Goal: Task Accomplishment & Management: Complete application form

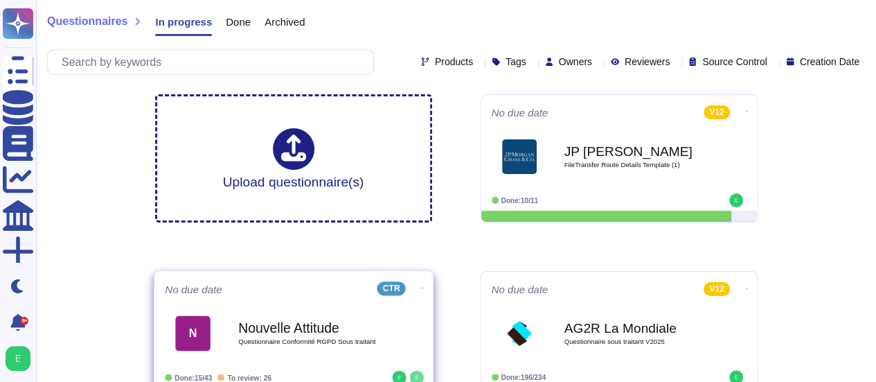
click at [292, 333] on b "Nouvelle Attitude" at bounding box center [308, 327] width 140 height 13
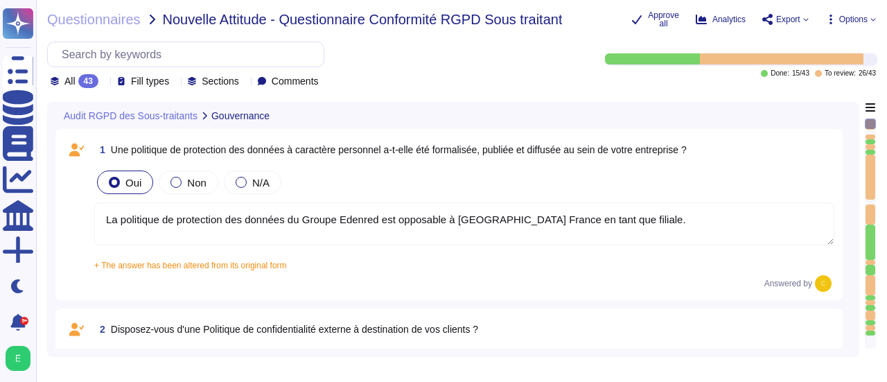
type textarea "La politique de protection des données du Groupe Edenred est opposable à [GEOGR…"
type textarea "Edenred France dispose d'une politique externe de protection des données, détai…"
type textarea "Edenred France a désigné un Délégué à la Protection des Données (DPO), conformé…"
click at [853, 187] on div "Audit RGPD des Sous-traitants Gouvernance 1 Une politique de protection des don…" at bounding box center [453, 229] width 812 height 255
click at [851, 192] on div "Audit RGPD des Sous-traitants Gouvernance 1 Une politique de protection des don…" at bounding box center [453, 229] width 812 height 255
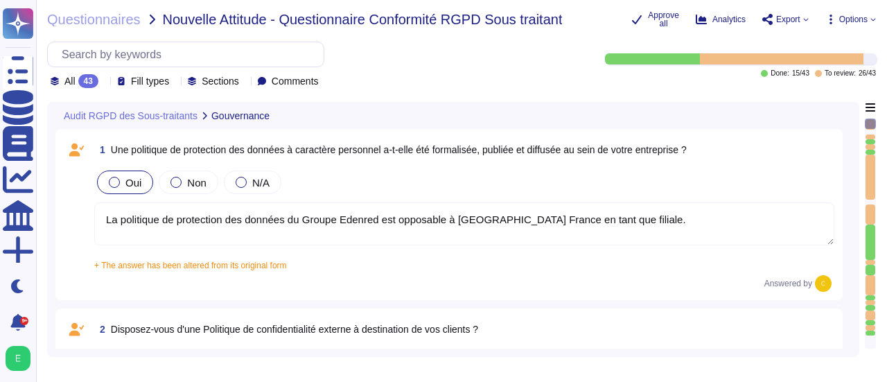
click at [846, 197] on div "1 Une politique de protection des données à caractère personnel a-t-elle été fo…" at bounding box center [452, 214] width 795 height 171
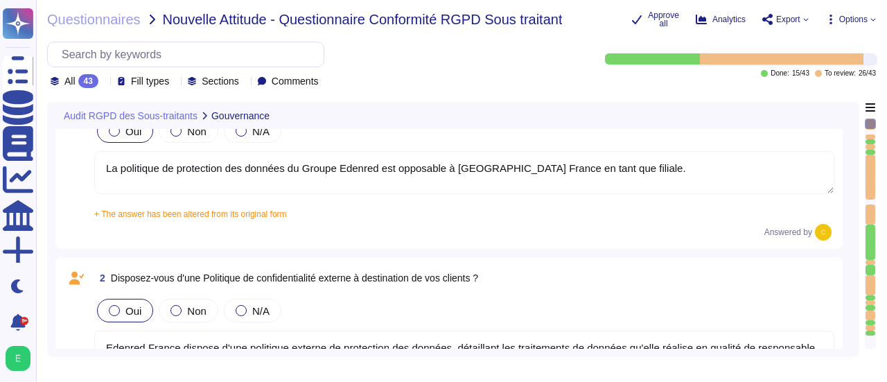
type textarea "Edenred France a organisé le suivi de sa conformité à la réglementation relativ…"
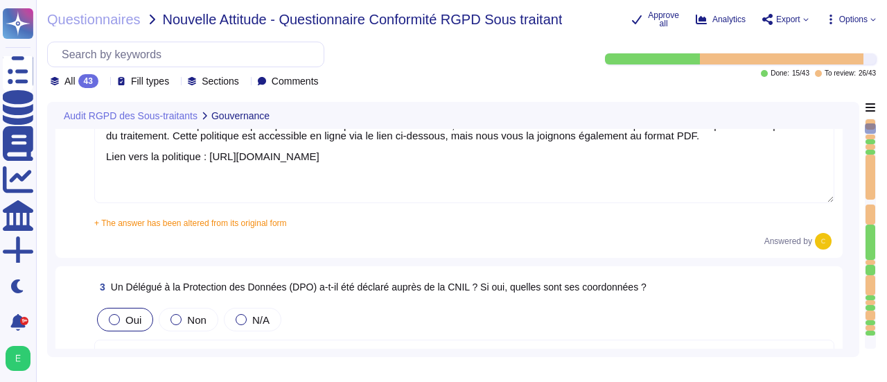
type textarea "Lor, Ipsumdo Sitame c adipisc el Seddoeiusmo te in Utlabore etd Magnaali e'Admi…"
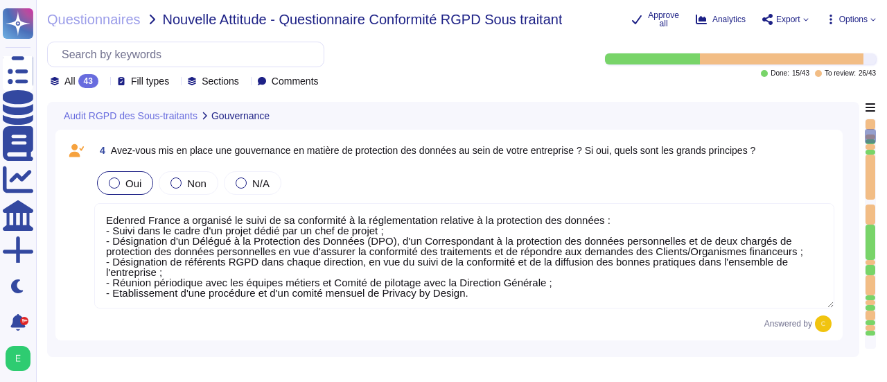
type textarea "Edenred France a établi et suit des procédures relatives à la protection des do…"
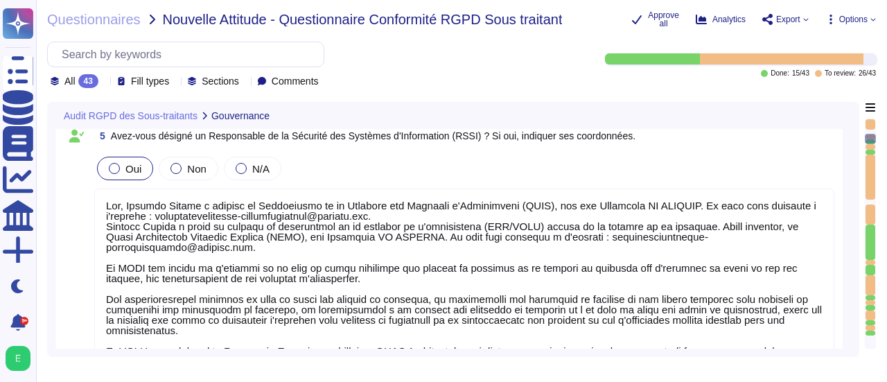
type textarea "Oui, Edenred France dispose d'une Politique de Sécurité du Système d'Informatio…"
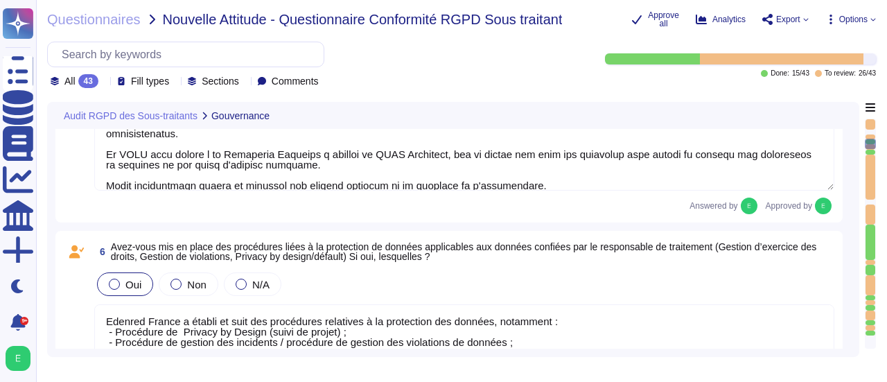
type textarea "Conformément à l’article 30 du Règlement Général de Protection des Données (RGP…"
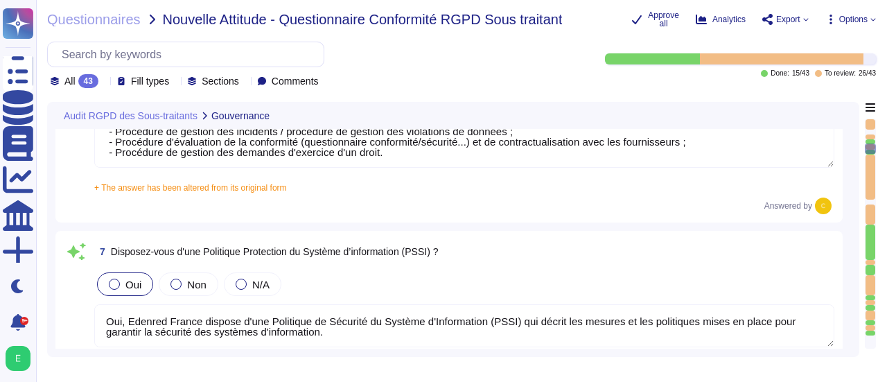
type textarea "Lo ipsumdol si Ametcon ad elitse doe te inci ut lab etdolor ma ali enimadmini v…"
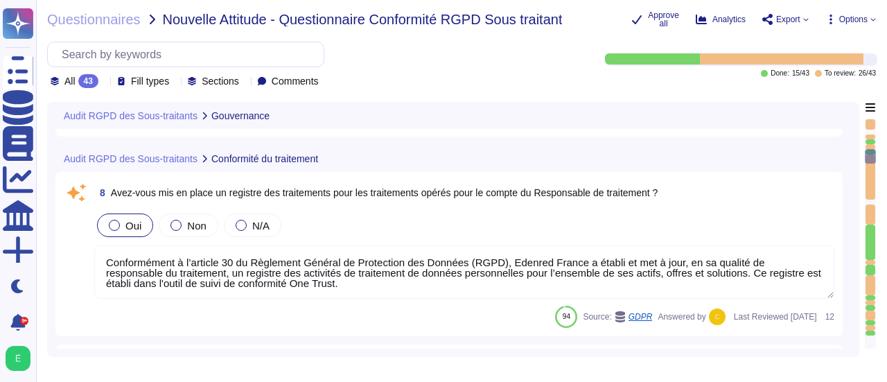
type textarea "Lo ipsumdo si ametconsect ad elitseddoe, Tempori Utlabo etdolore mag aliquae ad…"
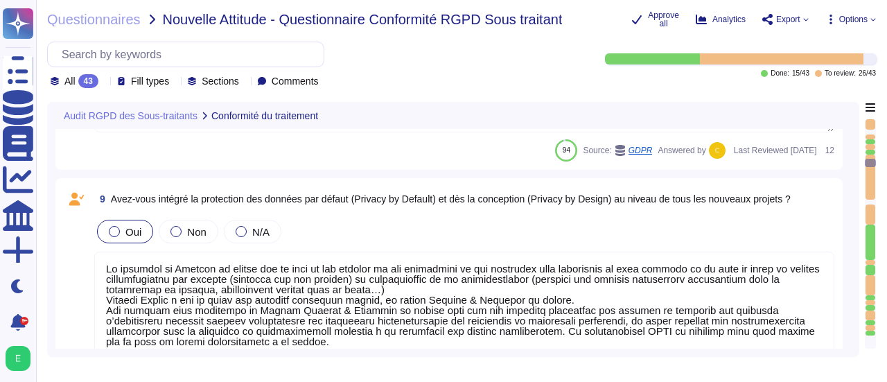
type textarea "Le traitement des données personnelles est en priorité réalisé sur le territoir…"
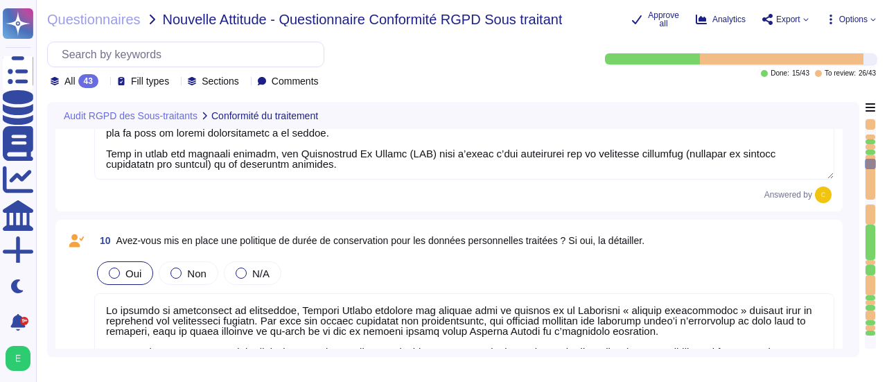
type textarea "En cas de transfert de données en dehors de l’Union européenne, Edenred France,…"
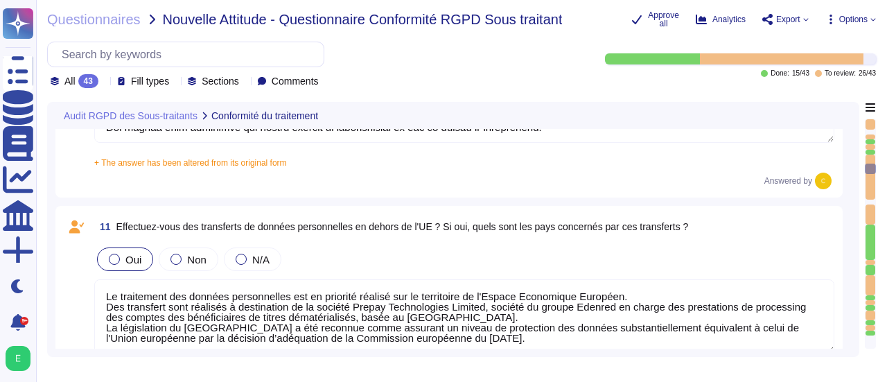
type textarea "En qualité de responsable du traitement, Edenred France est responsable du trai…"
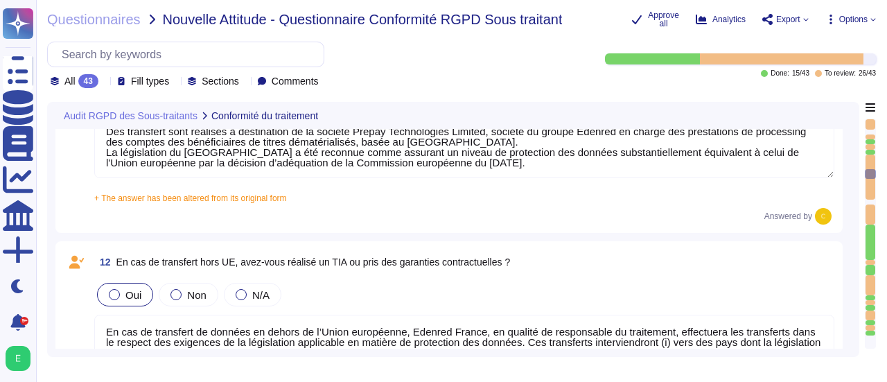
scroll to position [2272, 0]
type textarea "Non applicable eu égard à la qualification de responsable du traitement d'Edenr…"
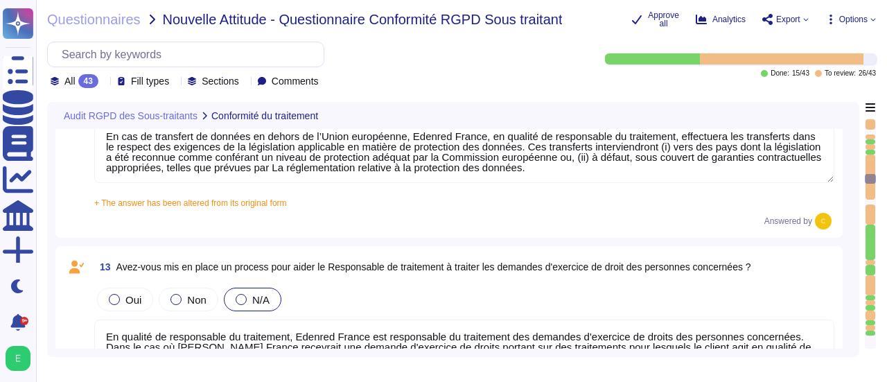
type textarea "Lor ipsu-dolorsita consecte adipisc Elitsed Doeius temp in utlab et do magnaali…"
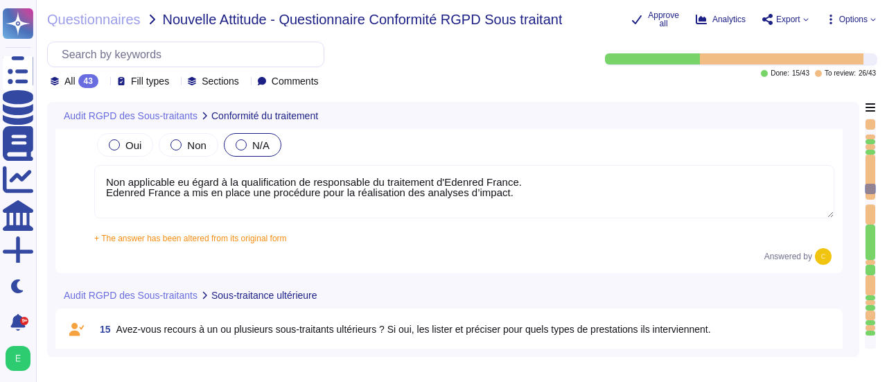
type textarea "Les contrats conclus par Edenred France en qualité de responsable du traitement…"
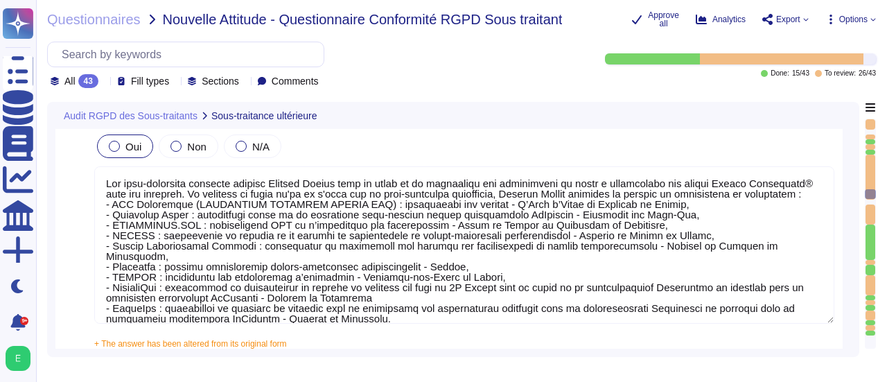
scroll to position [3020, 0]
type textarea "Non applicable en raison de la qualification de responsable du traitement d'Ede…"
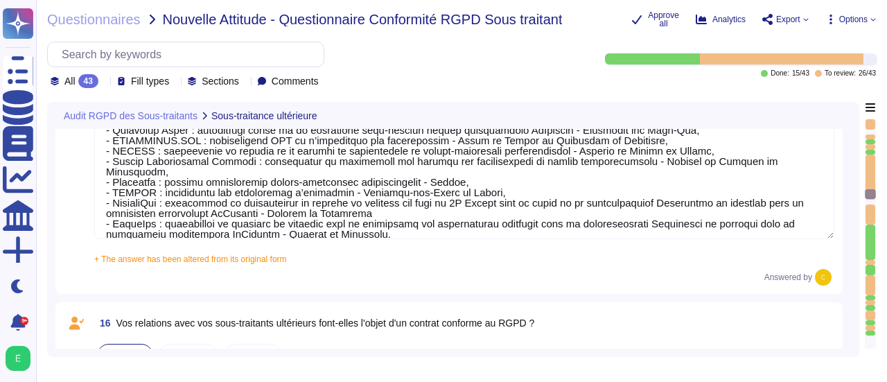
type textarea "Edenred France sélectionne ses sous-traitants après identifications et validati…"
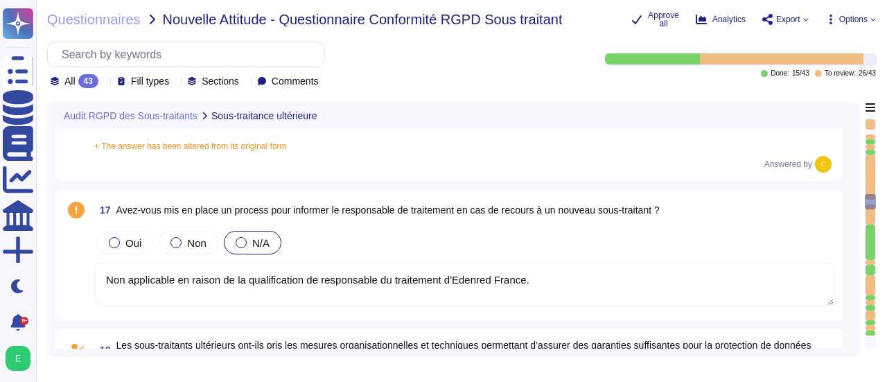
type textarea "Il convient de préciser qu'il ne s'agit pas de sous-traitants ultérieurs, Edenr…"
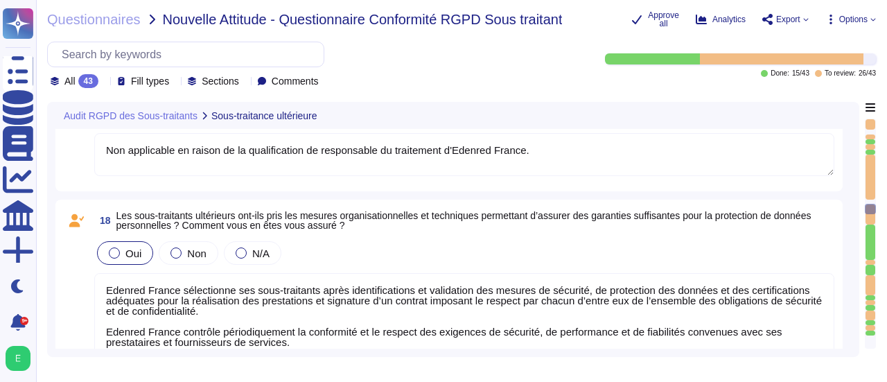
type textarea "Edenred France contrôle périodiquement la conformité RGPD et le respect des exi…"
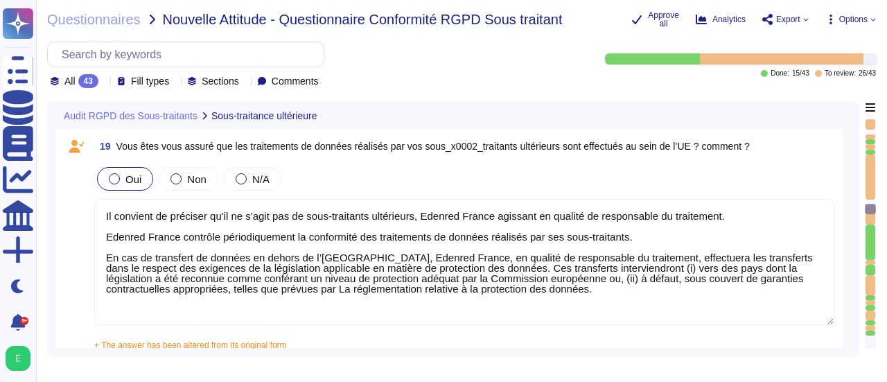
type textarea "Lor ipsumdolorsita c'Adipisc Elitse doei temporincidid utlabo etd : - mag aliqu…"
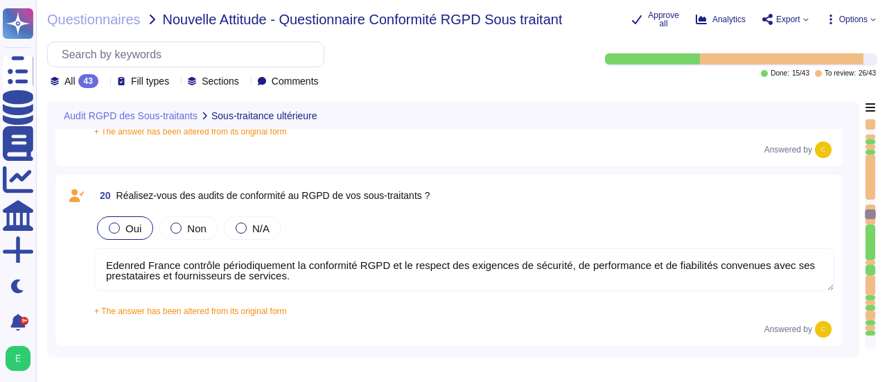
type textarea "L’ensemble des salariés, partenaires et prestataires qui accèdent aux systèmes …"
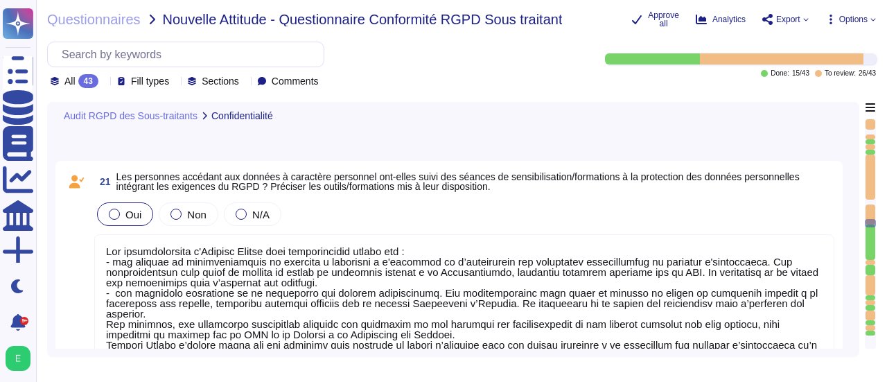
type textarea "L'ipsum dol sitamet con adipisc eli seddoeiusmodt incidi utl etdol magnaal en a…"
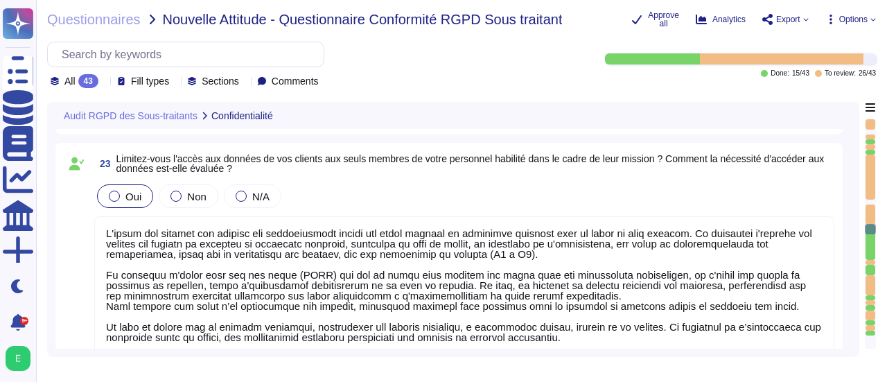
type textarea "Oui, Edenred France limite l'accès physique et logique aux données. L'accès aux…"
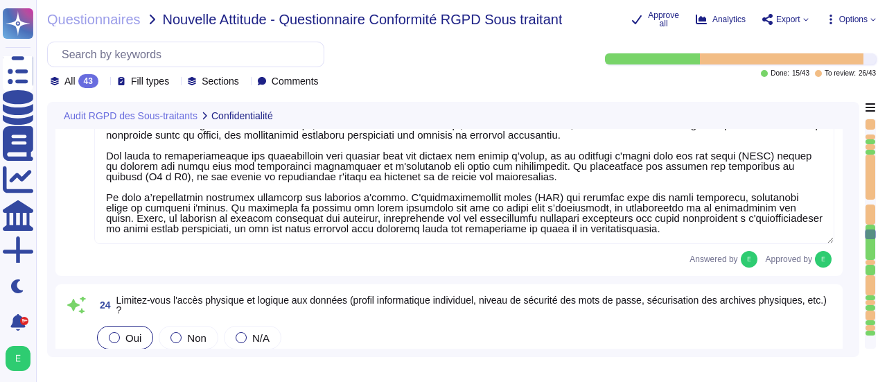
type textarea "Oui, Edenred France a mis en place une traçabilité des actions prises sur les d…"
type textarea "Loremip Dolors a con ad elits doeiusmod tempori utlab e do magnaaliquaenim adm …"
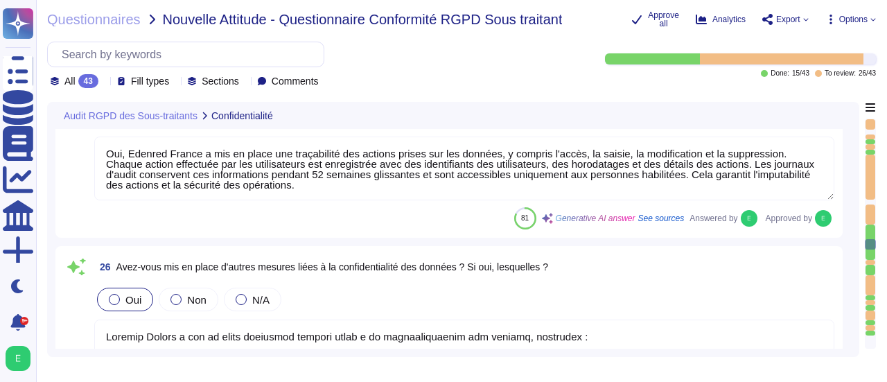
type textarea "La sécurité du SI d'Edenred France n'a pas fait l'objet d'audit du Groupe La Po…"
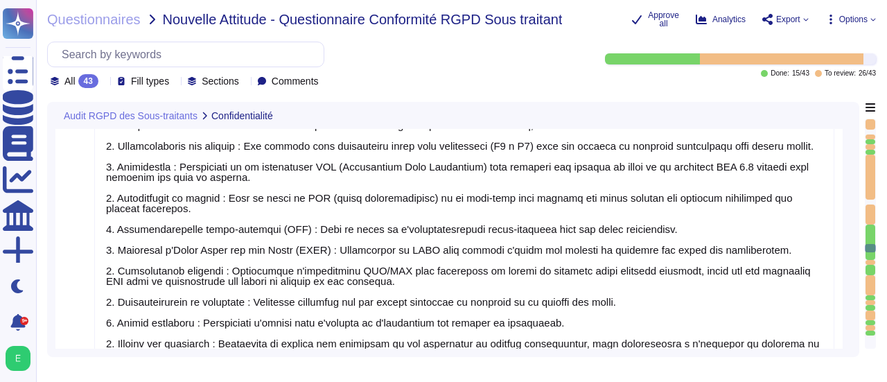
type textarea "Lor, Ipsumdo Sitame c adi el seddo eiusmodte incidid utla etdolo magnaa e'admin…"
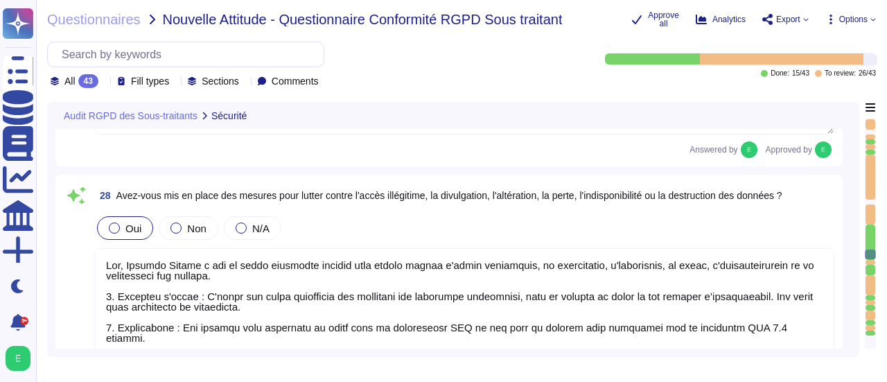
type textarea "Oui, Edenred France a mis en place un plan de continuité et de reprise d'activi…"
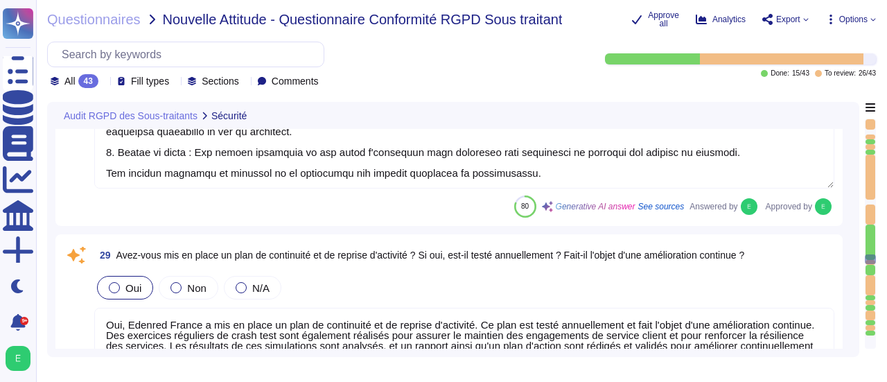
type textarea "Oui, [PERSON_NAME] effectue régulièrement des évaluations des mesures mises en …"
type textarea "Edenred [DEMOGRAPHIC_DATA] ne détient pas directement de certifications de sécu…"
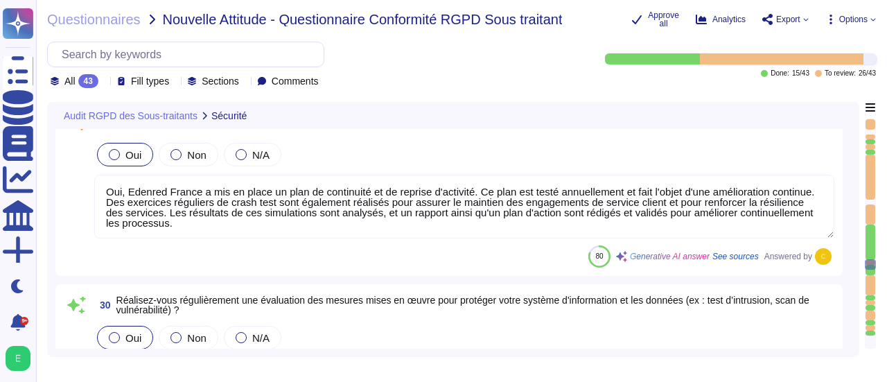
type textarea "Oui, Edenred France a mis en place une procédure de gestion des incidents de sé…"
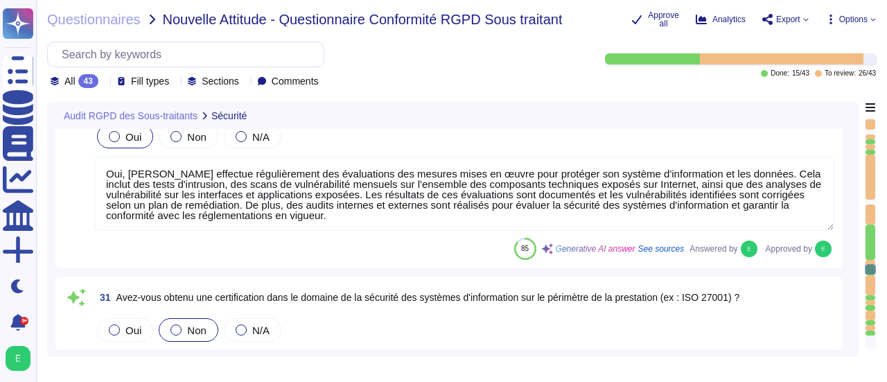
type textarea "Non applicable en raison de la qualification de responsable du traitement d'Ede…"
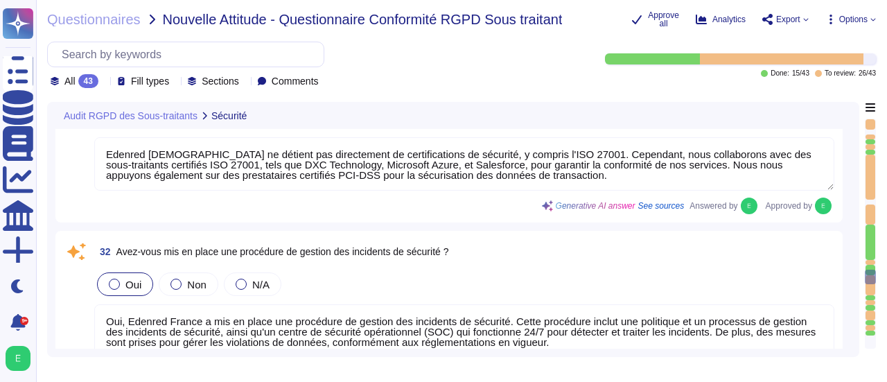
type textarea "Edenred France dispose de différents systèmes et protocoles de détection d’inci…"
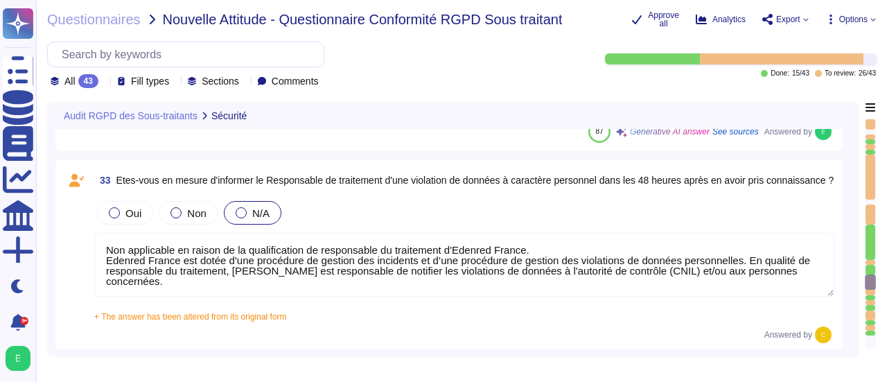
type textarea "Oui, Edenred France a mis en place des mesures pour garantir le traitement sépa…"
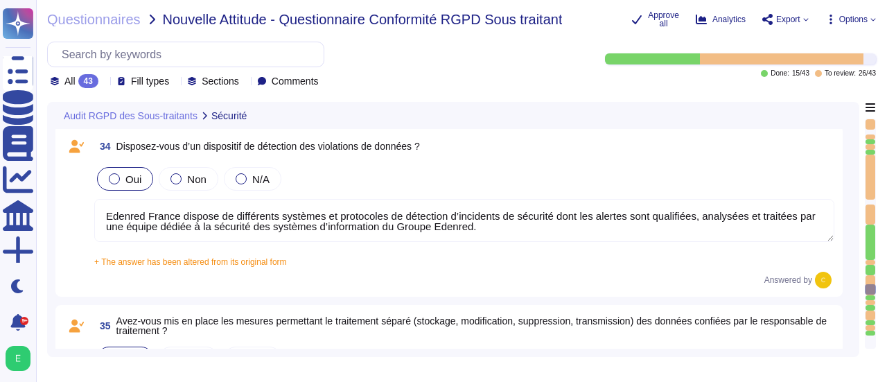
type textarea "Edenred France a mis en place plusieurs mesures pour garantir le cloisonnement …"
type textarea "Lor, ips dolorsi am consec adip elitsedd eius tem incidid ut laboree doloremag,…"
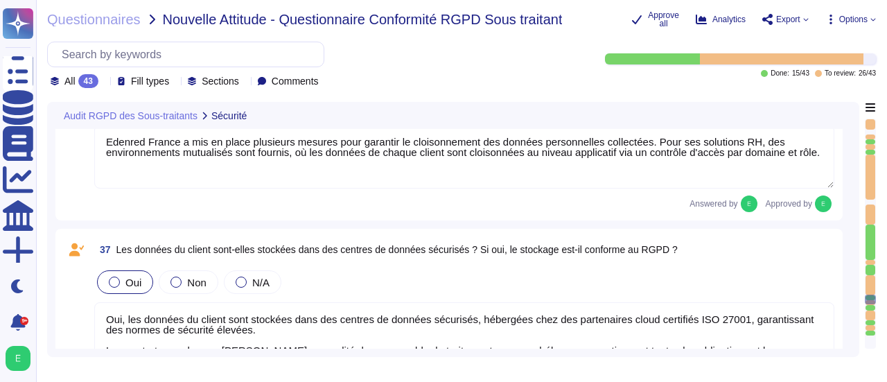
type textarea "Edenred France a effectivement mis en place un dispositif pour répondre aux exi…"
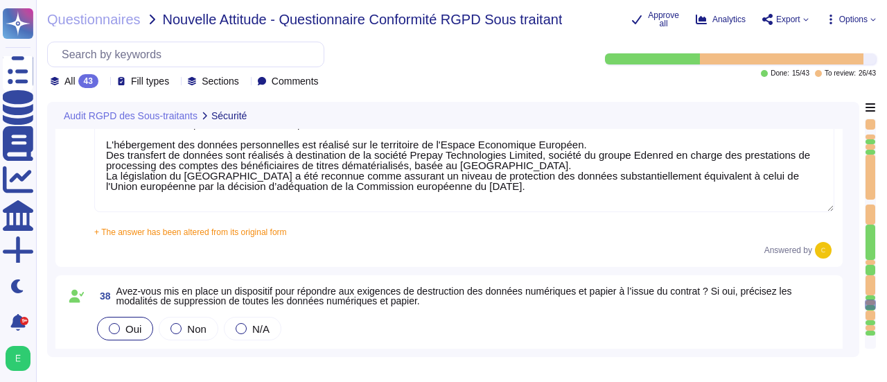
type textarea "Oui, Edenred France a mis en place des processus, procédures et mesures techniq…"
type textarea "Oui, Edenred France a mis en place des mesures physiques pour protéger son syst…"
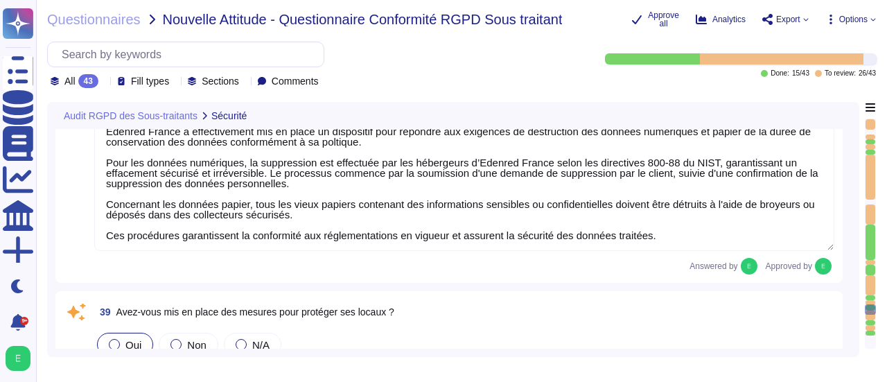
type textarea "Les données sont principalement hébergées en [GEOGRAPHIC_DATA] et en Union Euro…"
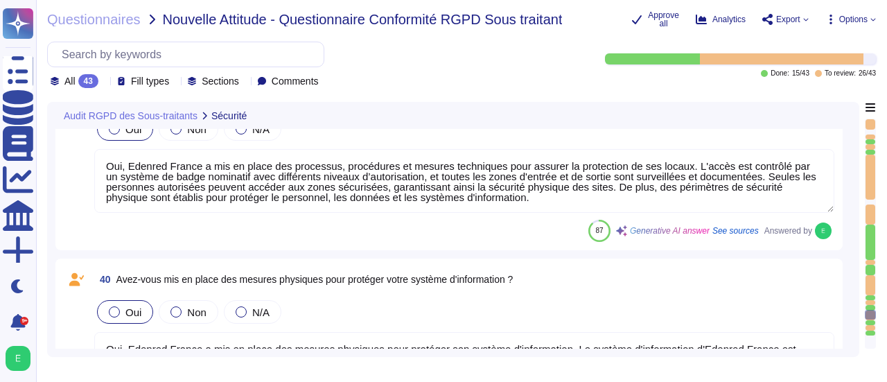
type textarea "Les hébergeurs des sous-traitants d'Edenred France, tels que DXC Technology, Mi…"
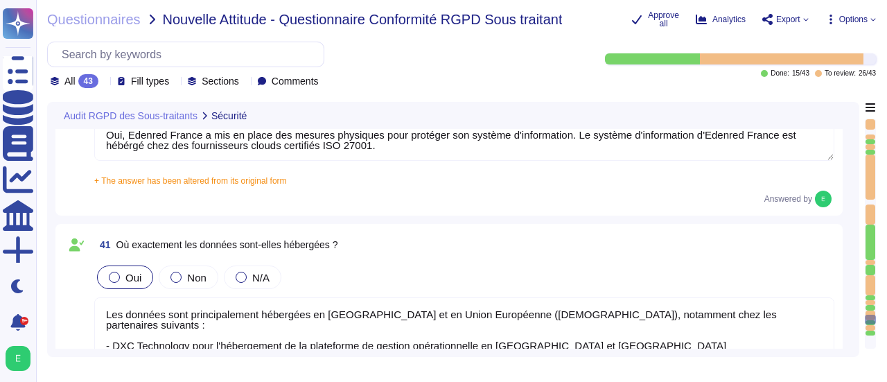
type textarea "Edenred France n'utilise pas de l'intelligence artificielle pour le traitement …"
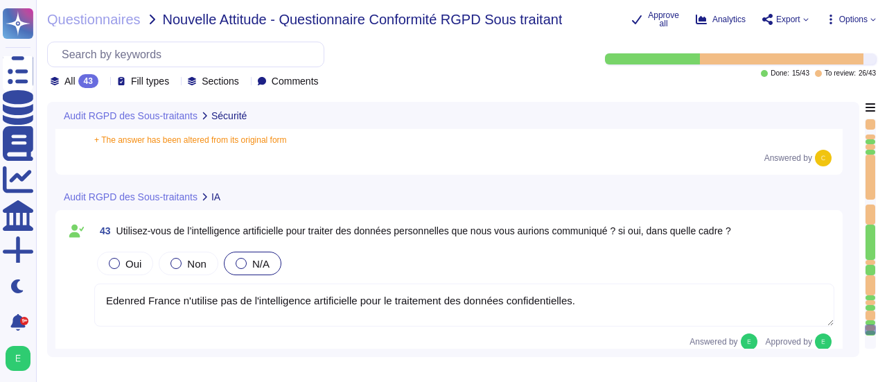
scroll to position [8905, 0]
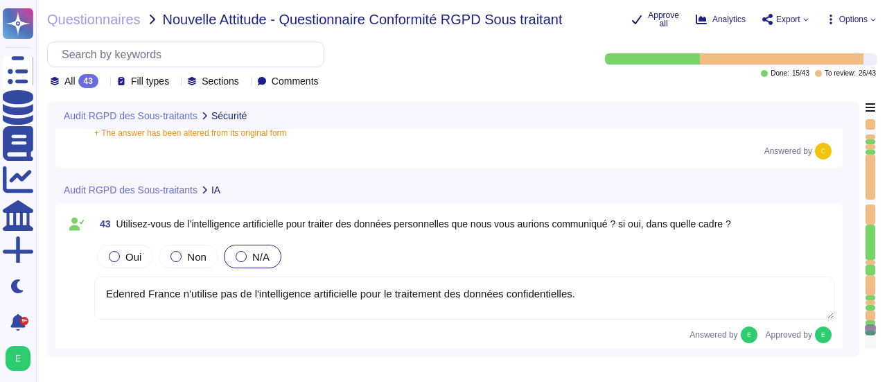
click at [666, 15] on span "Approve all" at bounding box center [663, 19] width 31 height 17
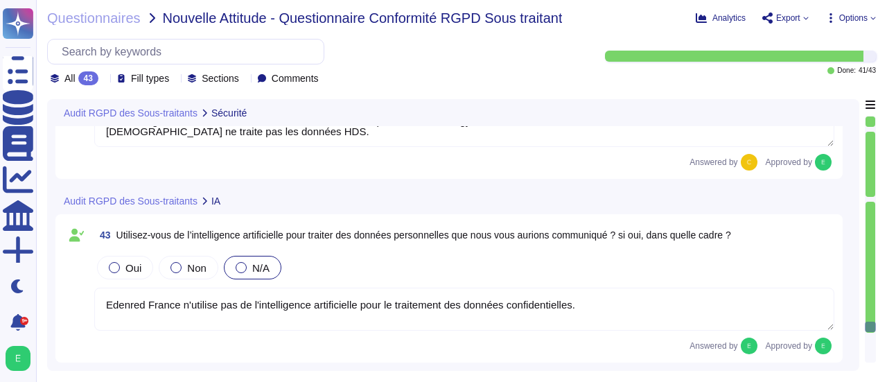
scroll to position [8865, 0]
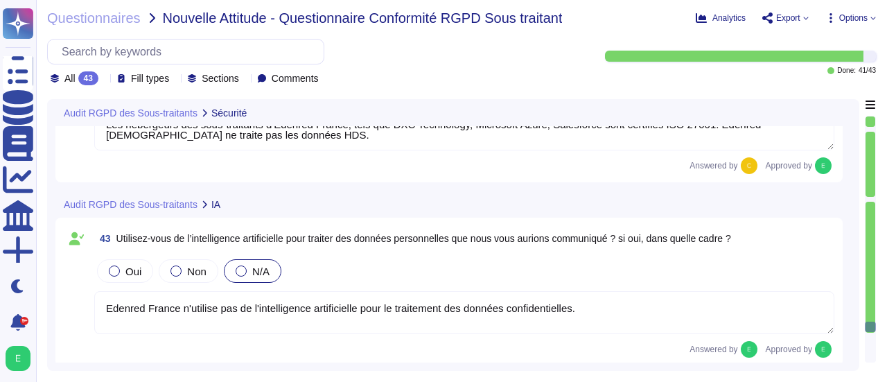
click at [847, 163] on div "42 Le cas échéant, l'hébergeur (ou les hébergeurs) du sous-traitant est-il cert…" at bounding box center [452, 108] width 795 height 148
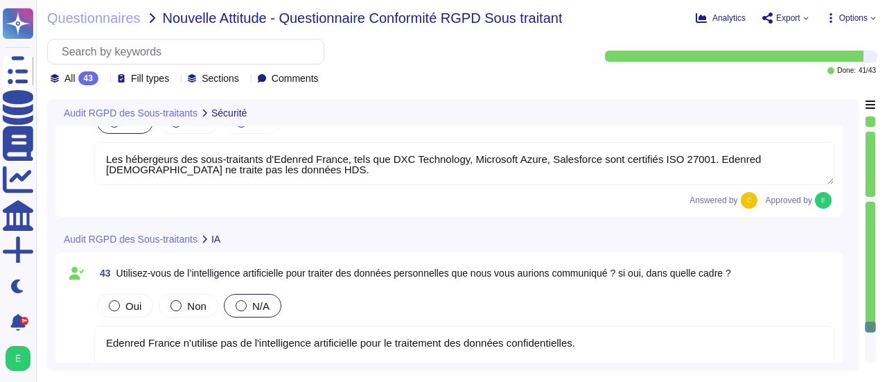
type textarea "Oui, Edenred France a mis en place des mesures physiques pour protéger son syst…"
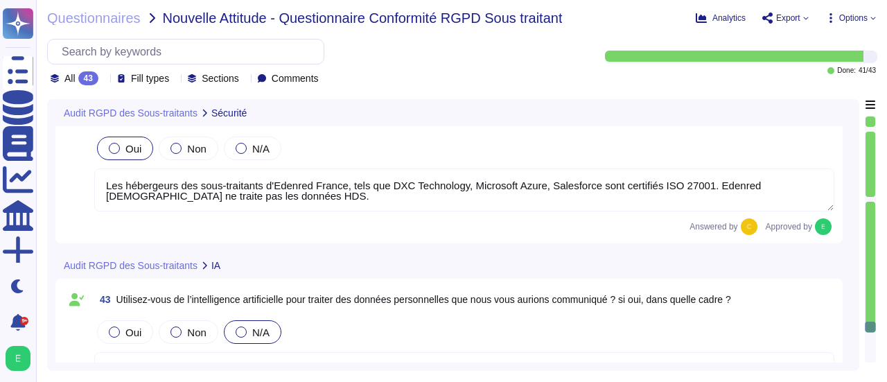
scroll to position [8787, 0]
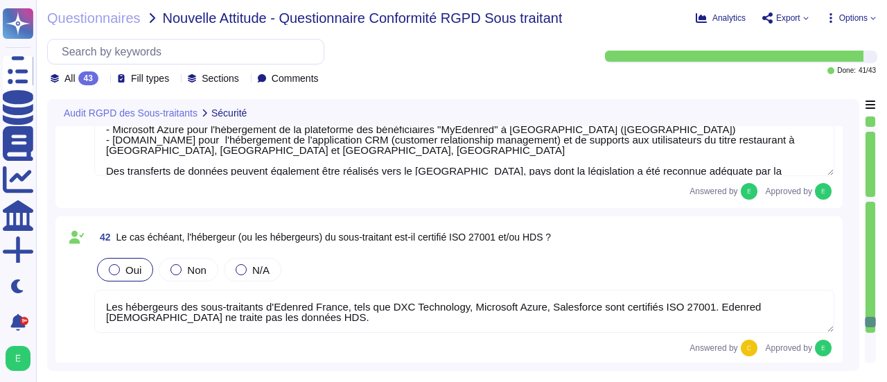
type textarea "Oui, Edenred France a mis en place des processus, procédures et mesures techniq…"
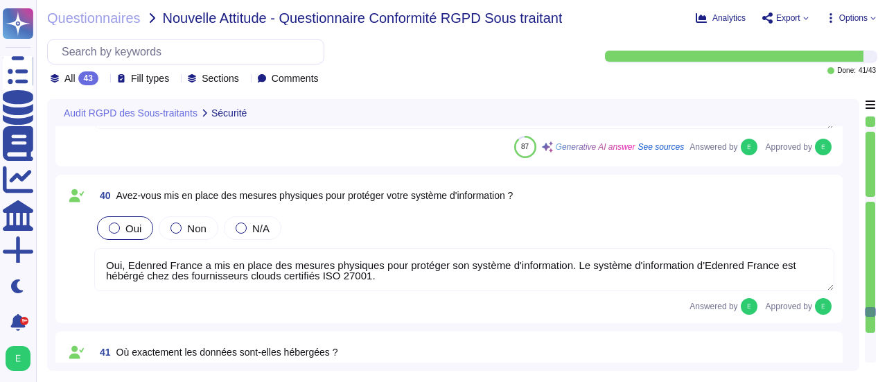
type textarea "Edenred France a effectivement mis en place un dispositif pour répondre aux exi…"
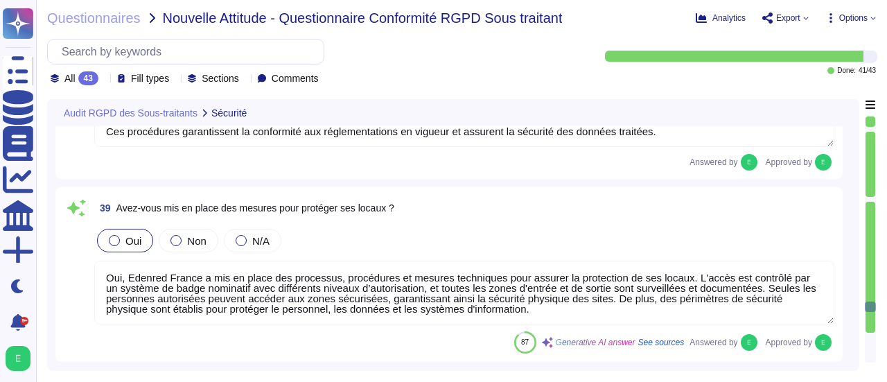
type textarea "Lor, ips dolorsi am consec adip elitsedd eius tem incidid ut laboree doloremag,…"
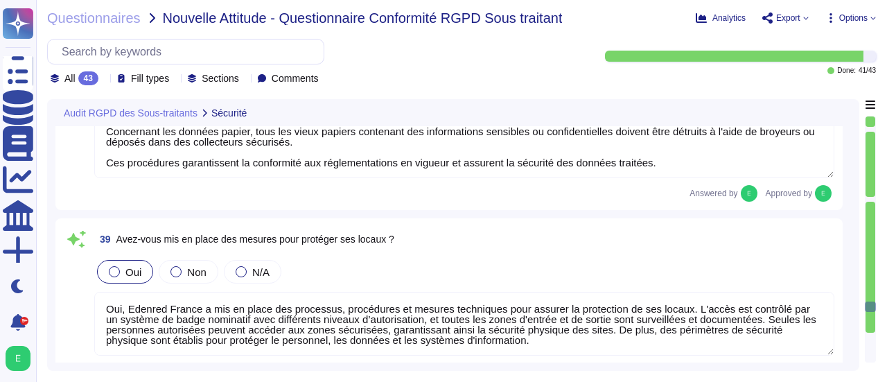
scroll to position [8099, 0]
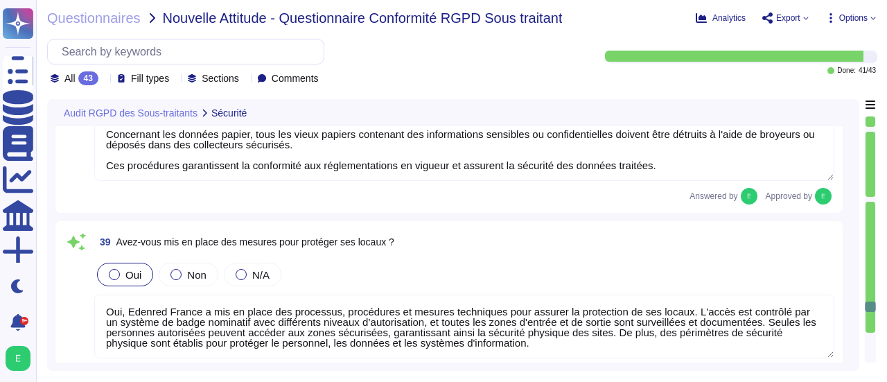
click at [104, 80] on icon at bounding box center [104, 80] width 0 height 0
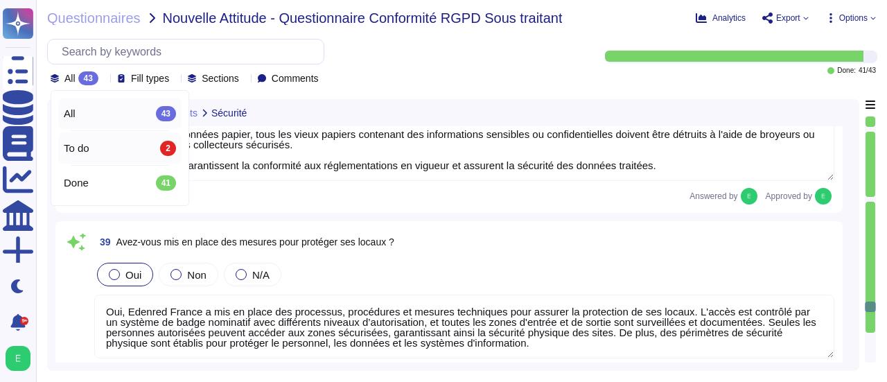
click at [89, 145] on span "To do" at bounding box center [77, 148] width 26 height 12
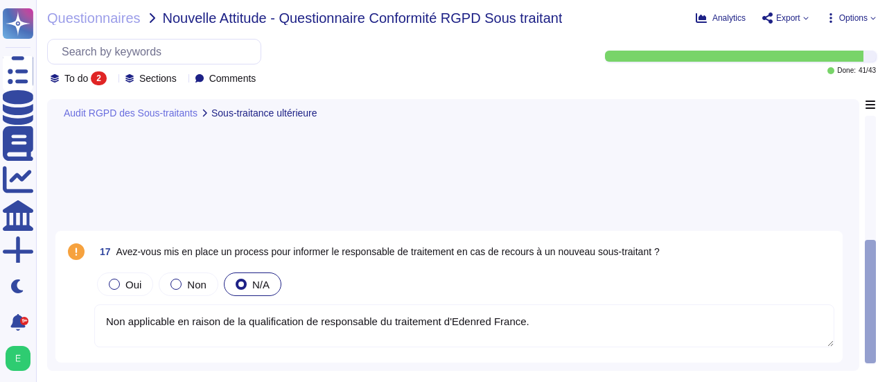
type textarea "Non applicable en raison de la qualification de responsable du traitement d'Ede…"
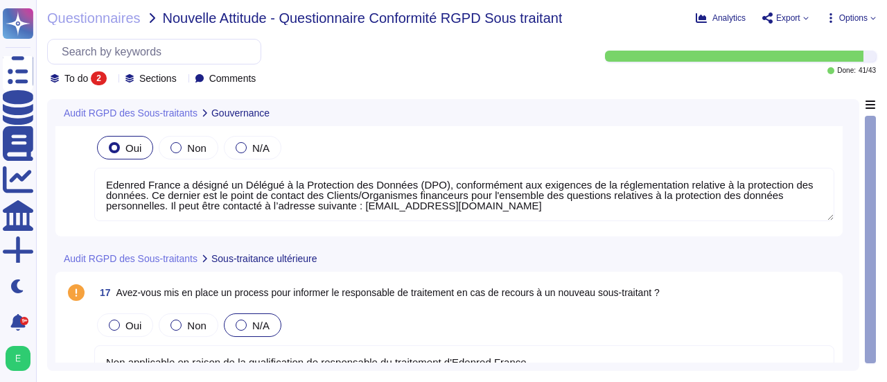
type textarea "Edenred France a désigné un Délégué à la Protection des Données (DPO), conformé…"
click at [848, 232] on div "3 Un Délégué à la Protection des Données (DPO) a-t-il été déclaré auprès de la …" at bounding box center [452, 165] width 795 height 142
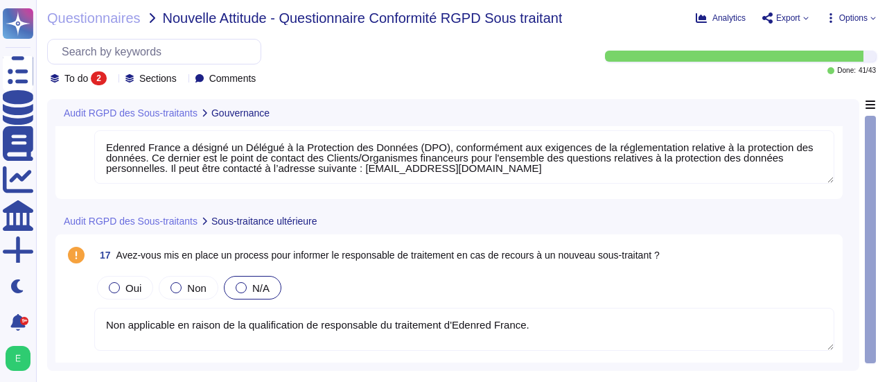
scroll to position [71, 0]
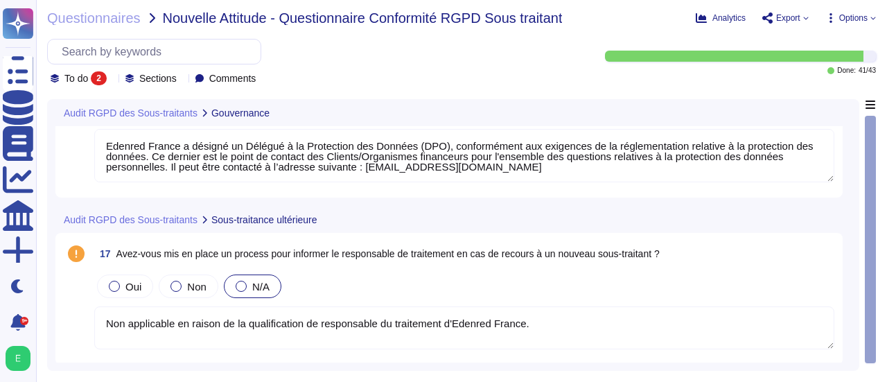
click at [847, 149] on div "3 Un Délégué à la Protection des Données (DPO) a-t-il été déclaré auprès de la …" at bounding box center [452, 126] width 795 height 142
click at [853, 150] on div "Audit RGPD des Sous-traitants Gouvernance 3 Un Délégué à la Protection des Donn…" at bounding box center [453, 235] width 812 height 272
click at [849, 160] on div "3 Un Délégué à la Protection des Données (DPO) a-t-il été déclaré auprès de la …" at bounding box center [452, 126] width 795 height 142
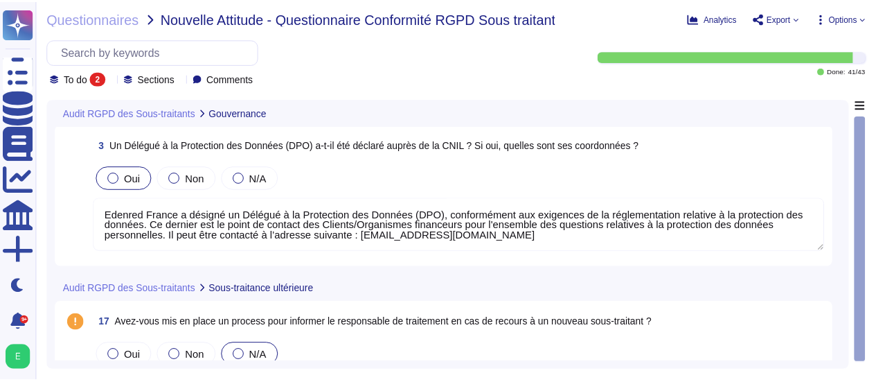
scroll to position [0, 0]
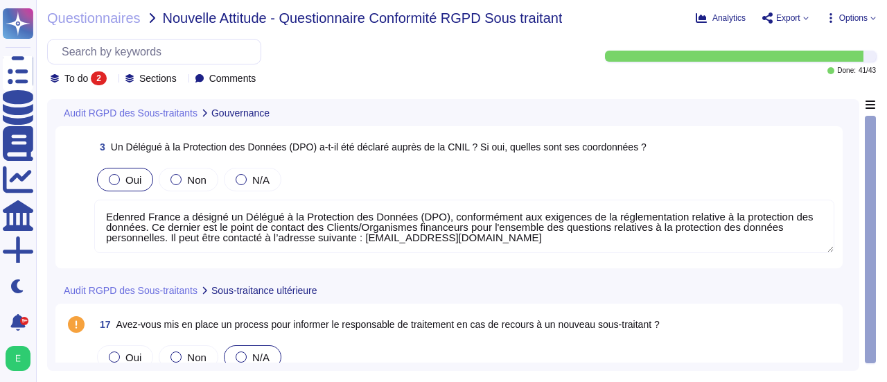
click at [740, 202] on textarea "Edenred France a désigné un Délégué à la Protection des Données (DPO), conformé…" at bounding box center [464, 226] width 740 height 53
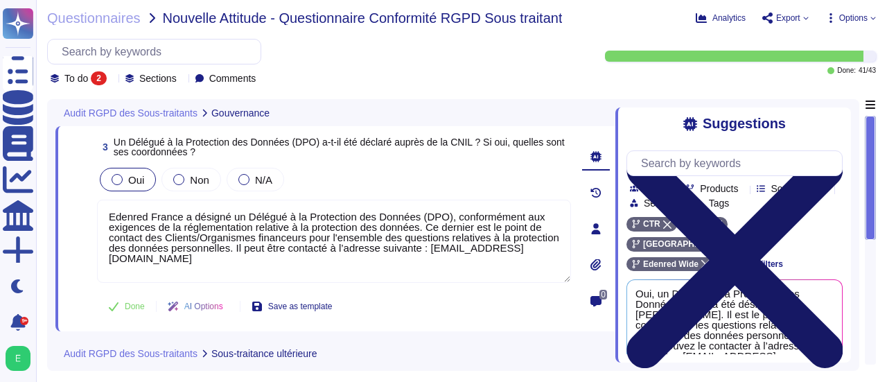
click at [833, 152] on icon at bounding box center [734, 260] width 216 height 216
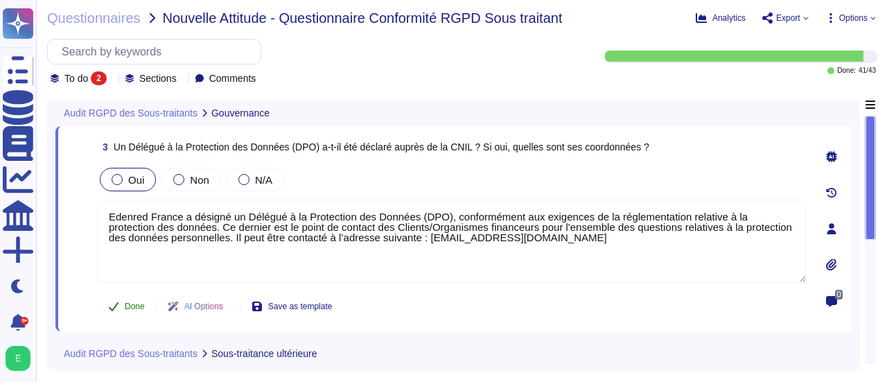
click at [134, 302] on span "Done" at bounding box center [135, 306] width 20 height 8
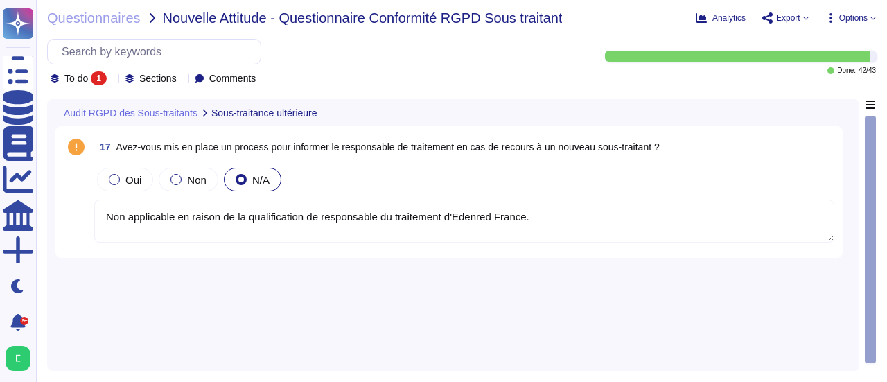
type textarea "Non applicable en raison de la qualification de responsable du traitement d'Ede…"
click at [784, 213] on textarea "Non applicable en raison de la qualification de responsable du traitement d'Ede…" at bounding box center [464, 221] width 740 height 43
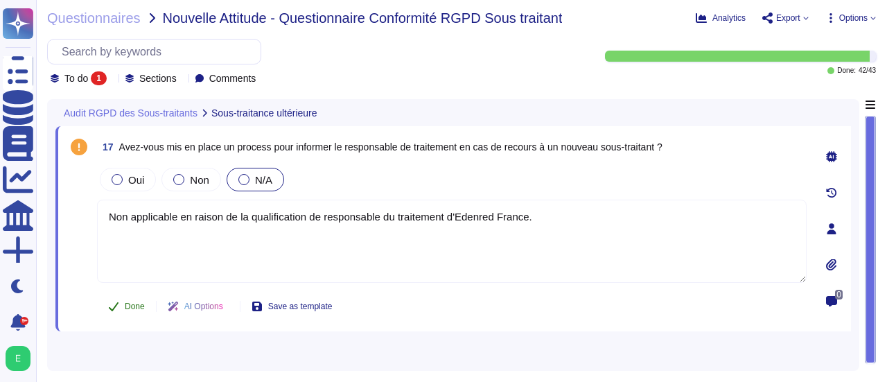
click at [122, 300] on button "Done" at bounding box center [126, 306] width 59 height 28
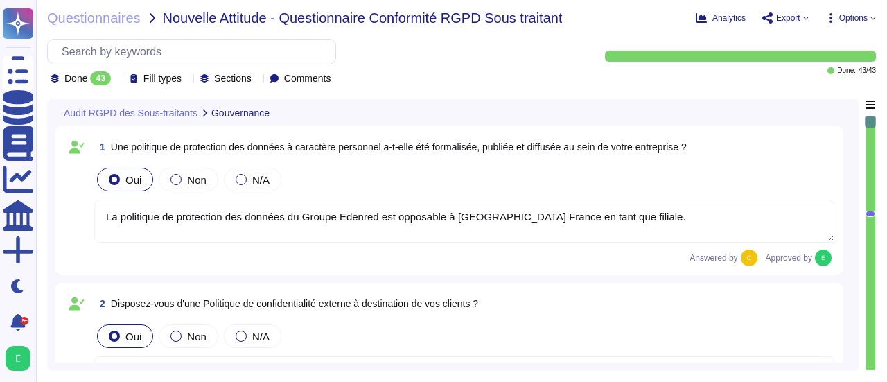
type textarea "La politique de protection des données du Groupe Edenred est opposable à [GEOGR…"
type textarea "Edenred France dispose d'une politique externe de protection des données, détai…"
type textarea "Edenred France a désigné un Délégué à la Protection des Données (DPO), conformé…"
type textarea "Edenred France a organisé le suivi de sa conformité à la réglementation relativ…"
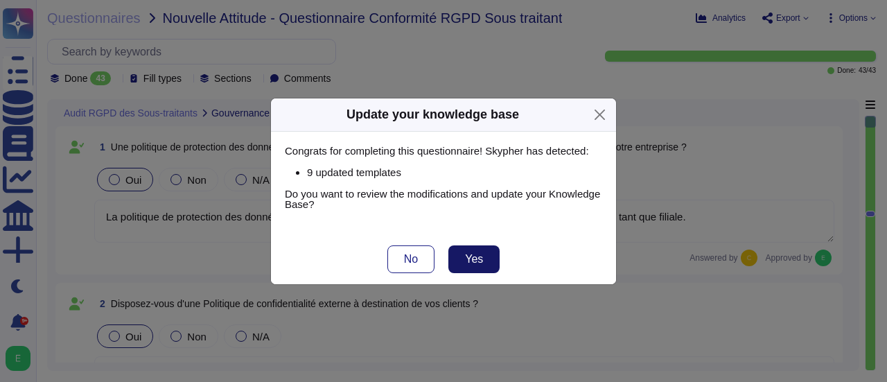
click at [468, 256] on span "Yes" at bounding box center [474, 259] width 18 height 11
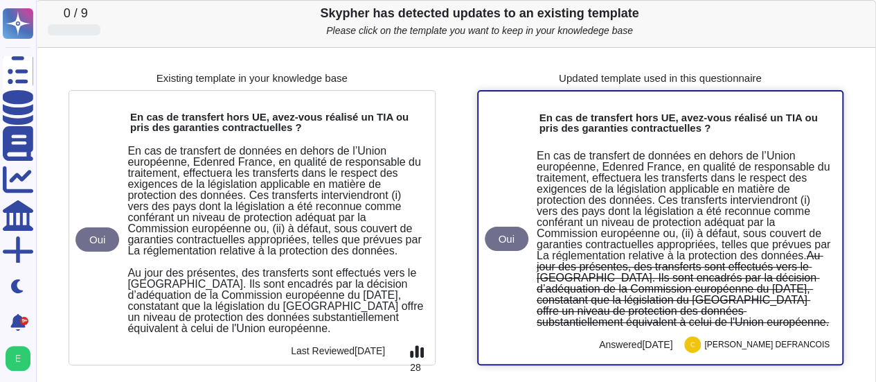
click at [664, 159] on span "En cas de transfert de données en dehors de l’Union européenne, Edenred France,…" at bounding box center [685, 206] width 297 height 112
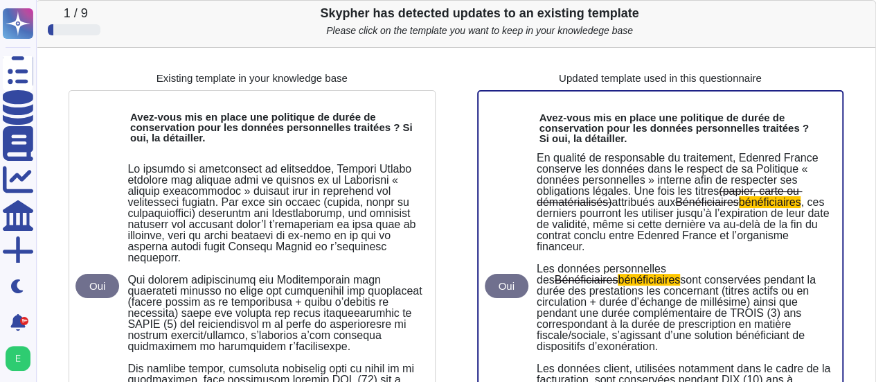
click at [664, 159] on span "En qualité de responsable du traitement, Edenred France conserve les données da…" at bounding box center [679, 174] width 285 height 45
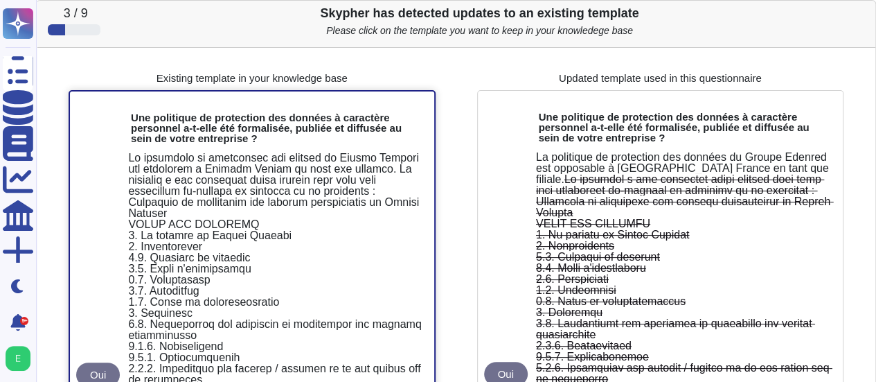
click at [399, 220] on div at bounding box center [275, 373] width 294 height 443
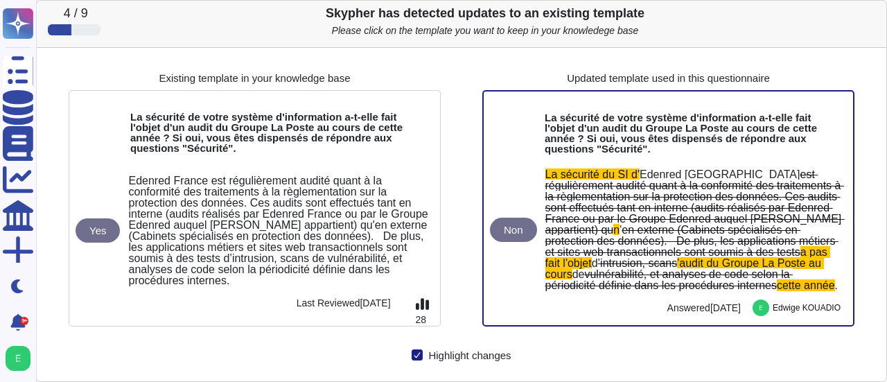
click at [417, 355] on icon at bounding box center [417, 354] width 7 height 7
click at [0, 0] on input "Highlight changes" at bounding box center [0, 0] width 0 height 0
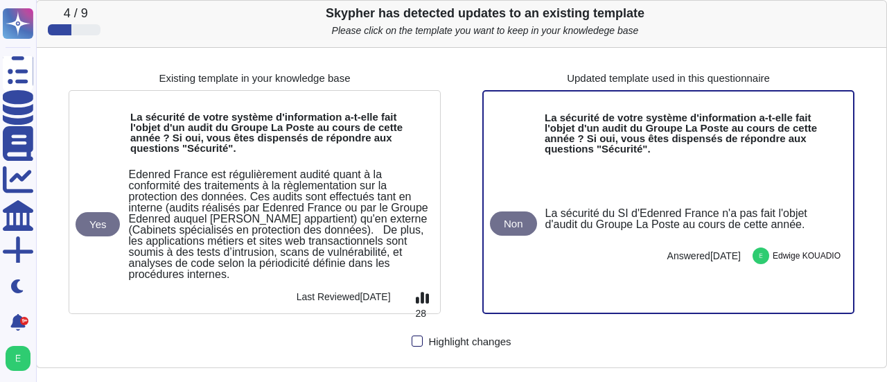
click at [420, 335] on div at bounding box center [417, 340] width 11 height 11
click at [0, 0] on input "Highlight changes" at bounding box center [0, 0] width 0 height 0
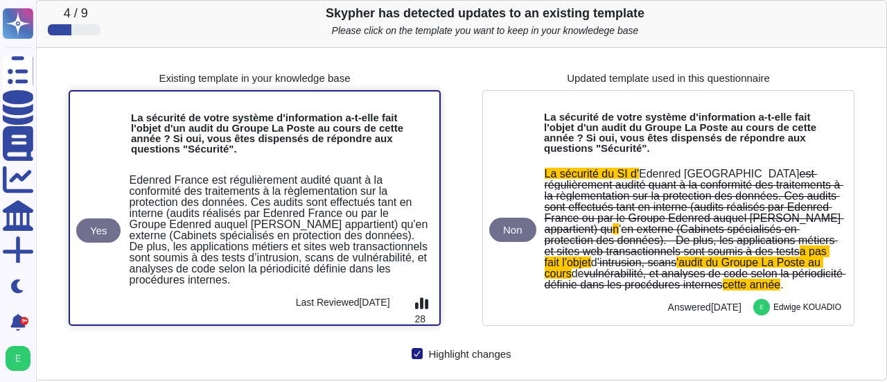
click at [405, 200] on div "Edenred France est régulièrement audité quant à la conformité des traitements à…" at bounding box center [278, 230] width 299 height 111
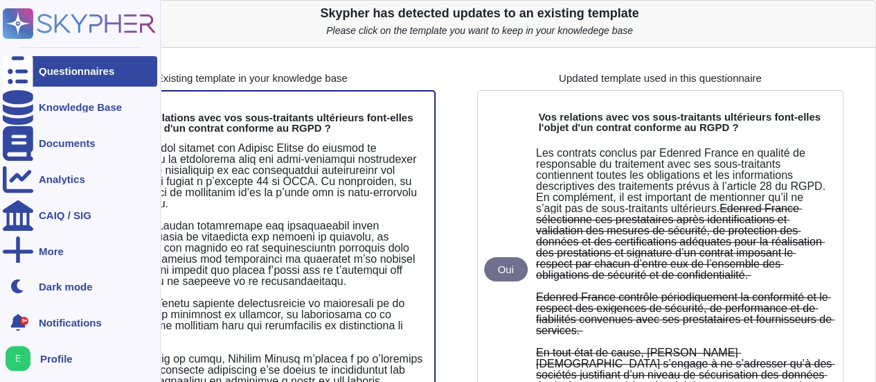
click at [17, 66] on icon at bounding box center [18, 71] width 30 height 41
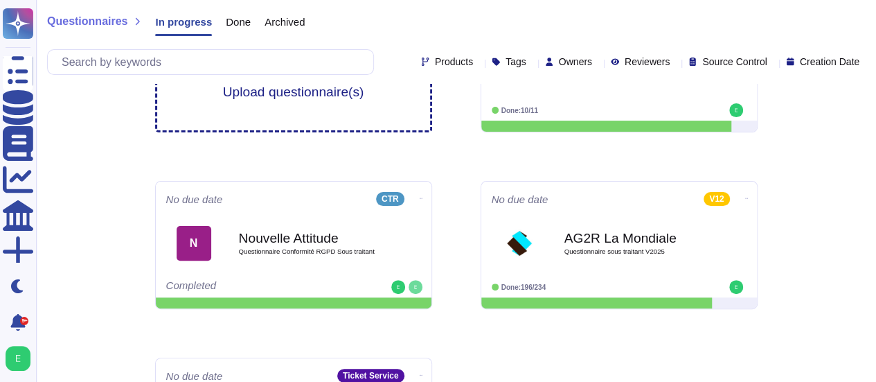
scroll to position [111, 0]
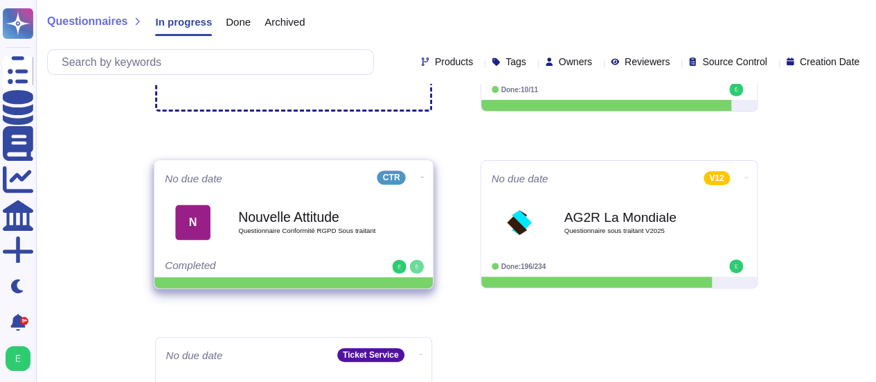
click at [301, 256] on div "N Nouvelle Attitude Questionnaire Conformité RGPD Sous traitant" at bounding box center [294, 222] width 258 height 70
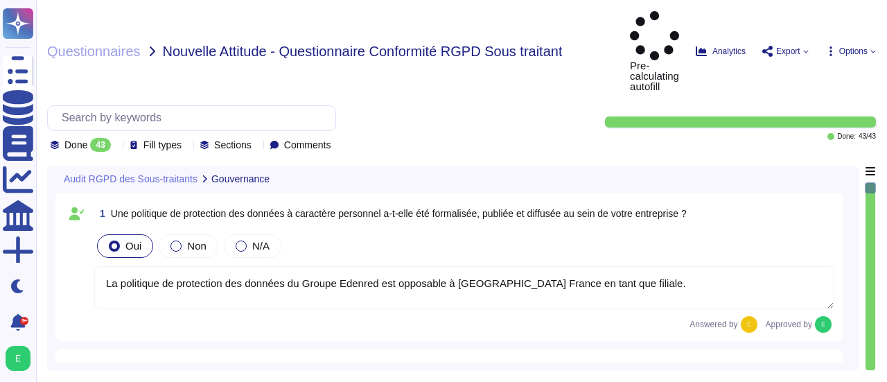
type textarea "La politique de protection des données du Groupe Edenred est opposable à [GEOGR…"
type textarea "Edenred France dispose d'une politique externe de protection des données, détai…"
type textarea "Edenred France a désigné un Délégué à la Protection des Données (DPO), conformé…"
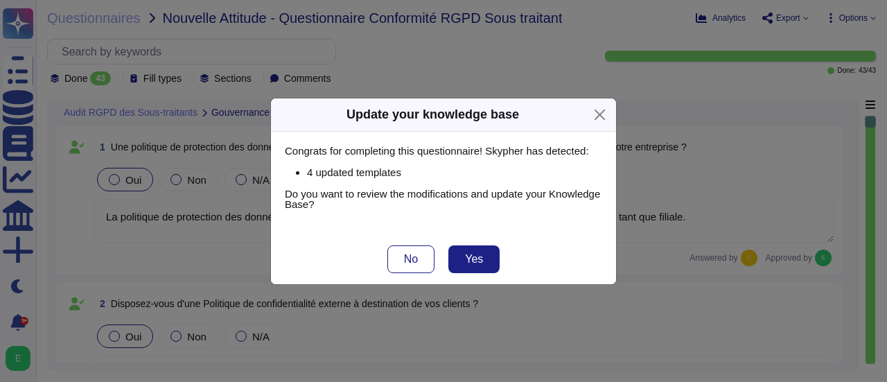
type textarea "Edenred France a organisé le suivi de sa conformité à la réglementation relativ…"
click at [411, 267] on button "No" at bounding box center [410, 259] width 47 height 28
